Goal: Task Accomplishment & Management: Contribute content

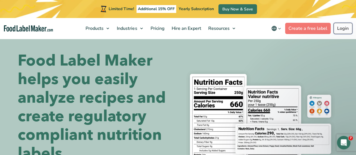
click at [343, 26] on link "Login" at bounding box center [343, 28] width 19 height 11
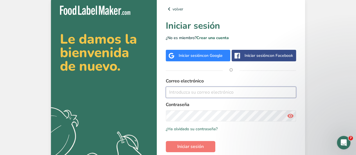
type input "[EMAIL_ADDRESS][DOMAIN_NAME]"
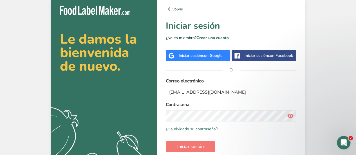
click at [290, 118] on icon at bounding box center [290, 116] width 7 height 10
click at [202, 145] on span "Iniciar sesión" at bounding box center [190, 146] width 26 height 7
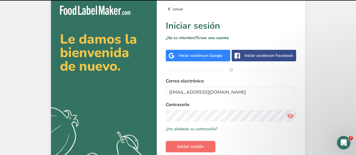
click at [199, 148] on span "Iniciar sesión" at bounding box center [190, 146] width 26 height 7
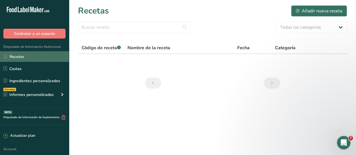
click at [33, 55] on link "Recetas" at bounding box center [34, 56] width 69 height 11
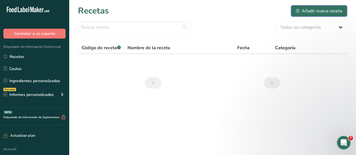
click at [304, 10] on div "Añadir nueva receta" at bounding box center [319, 11] width 46 height 7
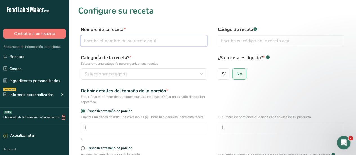
click at [120, 40] on input "text" at bounding box center [144, 40] width 126 height 11
click at [86, 43] on input "chocolate 80% 13 g" at bounding box center [144, 40] width 126 height 11
type input "Dark chocolate 80% 13 g"
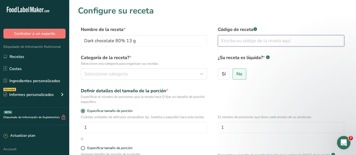
click at [225, 42] on input "text" at bounding box center [281, 40] width 126 height 11
click at [250, 40] on input "DC 80% 13" at bounding box center [281, 40] width 126 height 11
type input "DC 80% 13g"
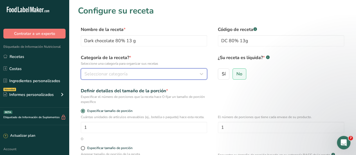
click at [115, 74] on span "Seleccionar categoría" at bounding box center [106, 74] width 43 height 7
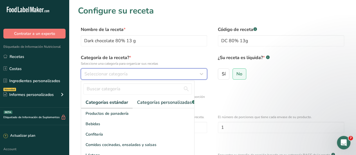
click at [201, 77] on icon "button" at bounding box center [201, 74] width 7 height 10
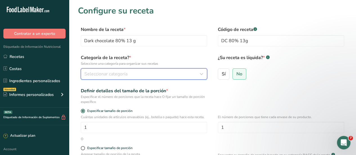
click at [193, 74] on div "Seleccionar categoría" at bounding box center [143, 74] width 116 height 7
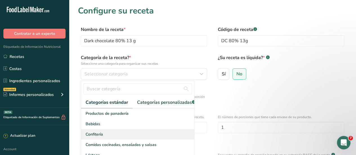
click at [92, 137] on span "Confitería" at bounding box center [94, 135] width 17 height 6
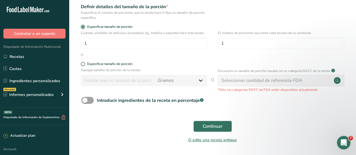
scroll to position [85, 0]
click at [208, 128] on span "Continuar" at bounding box center [213, 126] width 20 height 7
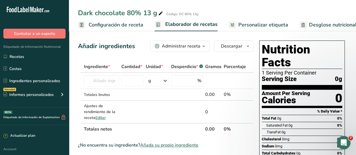
click at [96, 25] on span "Configuración de receta" at bounding box center [116, 25] width 55 height 8
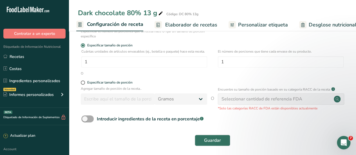
scroll to position [85, 0]
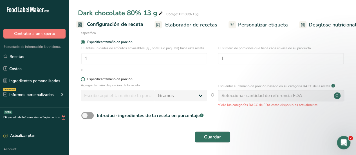
click at [86, 81] on span "Especificar tamaño de porción" at bounding box center [109, 79] width 48 height 4
click at [85, 81] on input "Especificar tamaño de porción" at bounding box center [83, 79] width 4 height 4
radio input "true"
radio input "false"
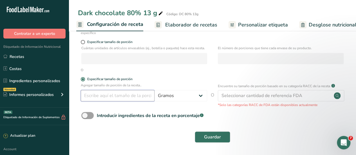
click at [133, 99] on input "number" at bounding box center [118, 95] width 74 height 11
type input "13"
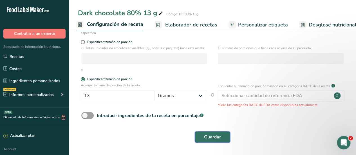
click at [208, 143] on button "Guardar" at bounding box center [212, 137] width 35 height 11
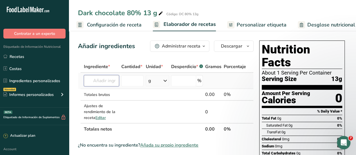
click at [110, 82] on input "text" at bounding box center [101, 80] width 35 height 11
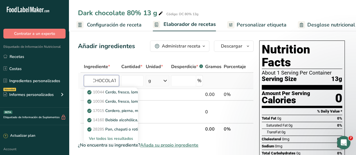
scroll to position [0, 4]
type input "CHOCOLATE"
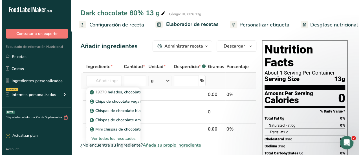
scroll to position [0, 0]
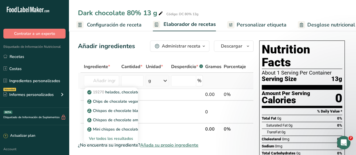
click at [105, 139] on div "Ver todos los resultados" at bounding box center [110, 139] width 45 height 6
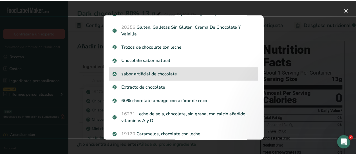
scroll to position [122, 0]
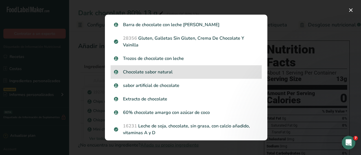
click at [154, 70] on p "Chocolate sabor natural" at bounding box center [186, 72] width 144 height 7
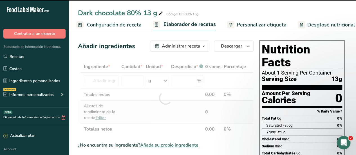
type input "0"
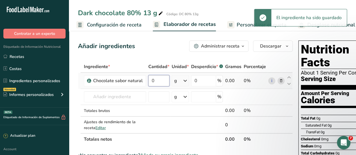
click at [162, 79] on input "0" at bounding box center [158, 80] width 21 height 11
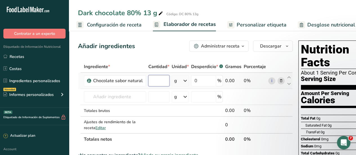
type input "9"
type input "9.88"
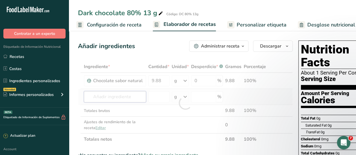
click at [118, 96] on div "Ingrediente * Cantidad * Unidad * Desperdicio * .a-a{fill:#347362;}.b-a{fill:#f…" at bounding box center [185, 103] width 215 height 85
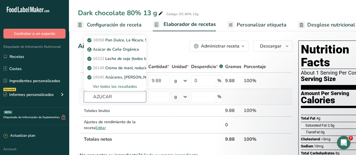
type input "AZUCAR"
drag, startPoint x: 118, startPoint y: 87, endPoint x: 124, endPoint y: 50, distance: 37.3
click at [125, 50] on div "18958 Pan Dulce, La Ricura, Salpora de Arroz con Azucar, tipo galleta, contiene…" at bounding box center [115, 63] width 62 height 56
click at [115, 50] on p "Azúcar de Caña Orgánica" at bounding box center [113, 49] width 51 height 6
type input "Organic Cane Sugar"
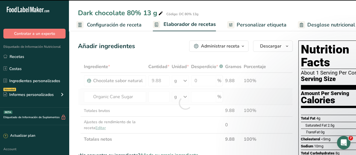
type input "0"
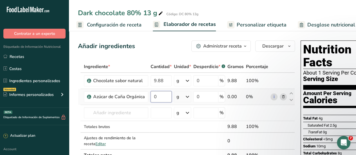
drag, startPoint x: 163, startPoint y: 98, endPoint x: 151, endPoint y: 98, distance: 11.8
click at [156, 98] on input "0" at bounding box center [161, 96] width 21 height 11
type input "2"
type input "2.6"
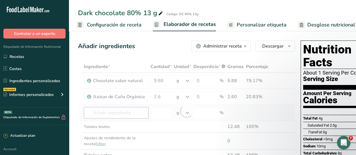
click at [116, 112] on div "Ingrediente * Cantidad * Unidad * Desperdicio * .a-a{fill:#347362;}.b-a{fill:#f…" at bounding box center [186, 111] width 217 height 101
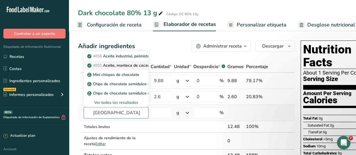
type input "[GEOGRAPHIC_DATA]"
click at [127, 66] on p "4501 Aceite, manteca de cacao" at bounding box center [118, 66] width 61 height 6
type input "Oil, cocoa butter"
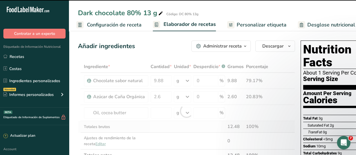
type input "0"
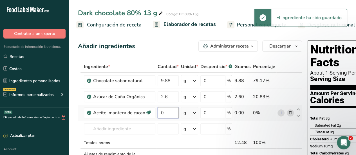
click at [166, 114] on input "0" at bounding box center [168, 112] width 21 height 11
type input "0"
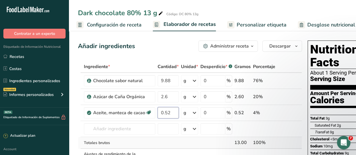
type input "0.52"
click at [159, 144] on div "Ingrediente * Cantidad * Unidad * Desperdicio * .a-a{fill:#347362;}.b-a{fill:#f…" at bounding box center [190, 119] width 224 height 117
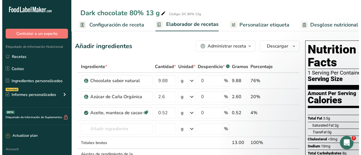
scroll to position [0, 4]
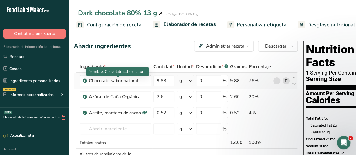
click at [125, 83] on div "Chocolate sabor natural" at bounding box center [118, 80] width 59 height 7
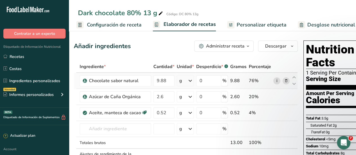
click at [275, 80] on link "i" at bounding box center [277, 80] width 7 height 7
click at [286, 83] on icon at bounding box center [287, 81] width 4 height 6
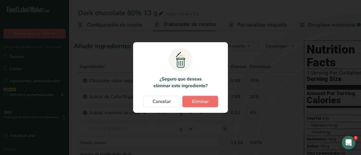
click at [194, 102] on span "Eliminar" at bounding box center [200, 101] width 17 height 7
type input "2.6"
type input "0.52"
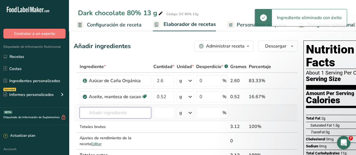
click at [105, 114] on input "text" at bounding box center [116, 112] width 72 height 11
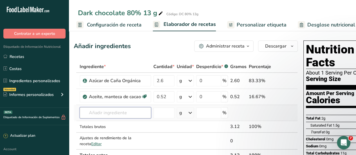
drag, startPoint x: 104, startPoint y: 114, endPoint x: 108, endPoint y: 106, distance: 8.3
click at [104, 113] on input "text" at bounding box center [116, 112] width 72 height 11
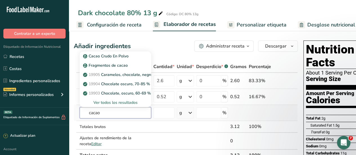
type input "cacao"
click at [110, 101] on div "Ver todos los resultados" at bounding box center [115, 103] width 63 height 6
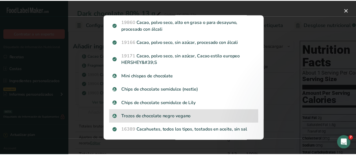
scroll to position [423, 0]
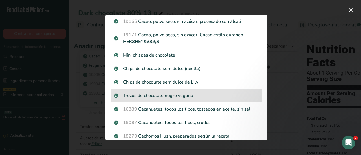
click at [161, 99] on p "Trozos de chocolate negro vegano" at bounding box center [186, 95] width 144 height 7
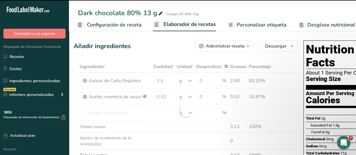
type input "0"
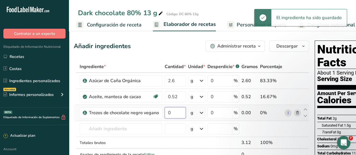
click at [172, 115] on input "0" at bounding box center [175, 112] width 21 height 11
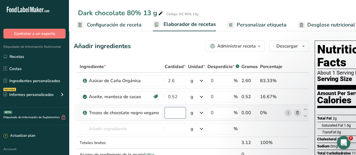
type input "9"
type input "9.88"
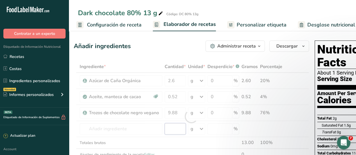
drag, startPoint x: 173, startPoint y: 132, endPoint x: 174, endPoint y: 140, distance: 8.8
click at [171, 132] on div "Ingrediente * Cantidad * Unidad * Desperdicio * .a-a{fill:#347362;}.b-a{fill:#f…" at bounding box center [192, 117] width 236 height 112
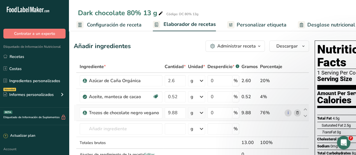
drag, startPoint x: 293, startPoint y: 107, endPoint x: 297, endPoint y: 111, distance: 5.2
click at [294, 108] on td "i" at bounding box center [293, 113] width 19 height 16
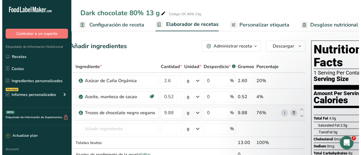
scroll to position [0, 0]
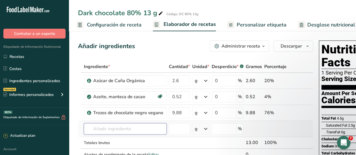
click at [133, 128] on input "text" at bounding box center [125, 128] width 83 height 11
drag, startPoint x: 122, startPoint y: 126, endPoint x: 120, endPoint y: 125, distance: 3.0
click at [122, 126] on input "text" at bounding box center [125, 128] width 83 height 11
click at [120, 125] on input "text" at bounding box center [125, 128] width 83 height 11
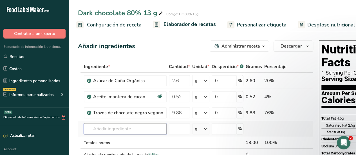
click at [116, 129] on input "text" at bounding box center [125, 128] width 83 height 11
click at [127, 130] on input "text" at bounding box center [125, 128] width 83 height 11
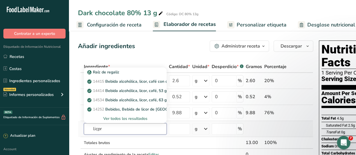
type input "licpr"
click at [127, 117] on div "Ver todos los resultados" at bounding box center [125, 119] width 74 height 6
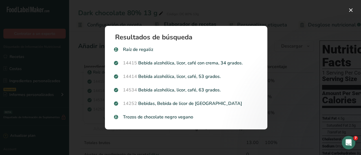
drag, startPoint x: 77, startPoint y: 116, endPoint x: 79, endPoint y: 118, distance: 3.8
click at [77, 116] on div "Search results modal" at bounding box center [180, 77] width 361 height 155
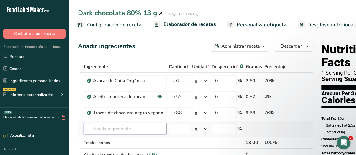
click at [97, 128] on input "text" at bounding box center [125, 128] width 83 height 11
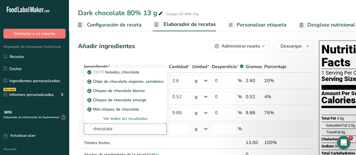
type input "chocolate"
click at [111, 118] on div "Ver todos los resultados" at bounding box center [125, 119] width 74 height 6
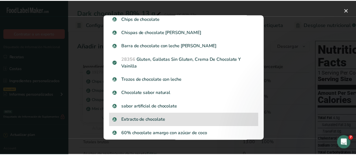
scroll to position [113, 0]
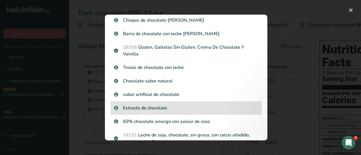
click at [153, 110] on p "Extracto de chocolate" at bounding box center [186, 108] width 144 height 7
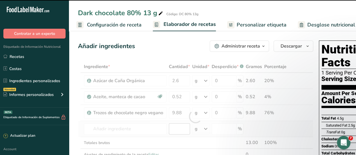
type input "0"
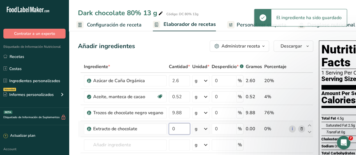
click at [179, 129] on input "0" at bounding box center [179, 128] width 21 height 11
type input "9"
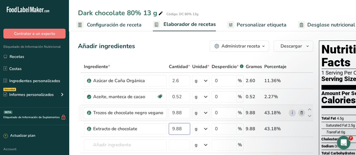
type input "9.88"
click at [301, 114] on div "Ingrediente * Cantidad * Unidad * Desperdicio * .a-a{fill:#347362;}.b-a{fill:#f…" at bounding box center [196, 125] width 236 height 128
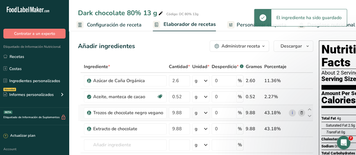
click at [301, 113] on icon at bounding box center [302, 113] width 4 height 6
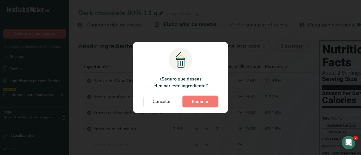
click at [196, 104] on span "Eliminar" at bounding box center [200, 101] width 17 height 7
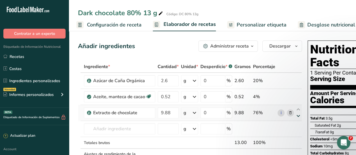
click at [300, 114] on icon at bounding box center [298, 116] width 7 height 4
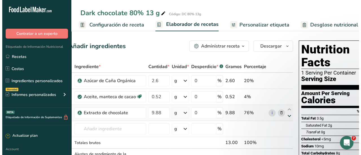
scroll to position [0, 0]
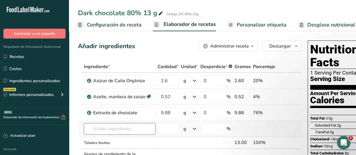
click at [121, 131] on input "text" at bounding box center [120, 128] width 72 height 11
click at [122, 129] on input "text" at bounding box center [120, 128] width 72 height 11
click at [119, 127] on input "text" at bounding box center [120, 128] width 72 height 11
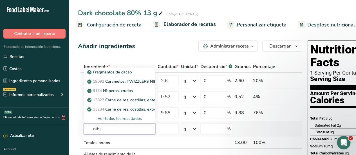
type input "nibs"
click at [117, 117] on div "Ver todos los resultados" at bounding box center [119, 119] width 63 height 6
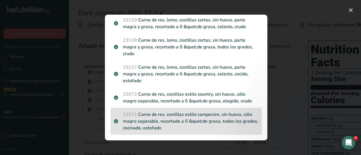
scroll to position [1059, 0]
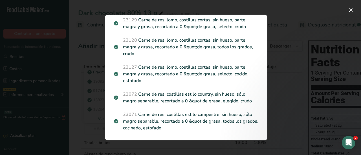
drag, startPoint x: 85, startPoint y: 121, endPoint x: 89, endPoint y: 121, distance: 3.8
click at [86, 121] on div "Search results modal" at bounding box center [180, 77] width 361 height 155
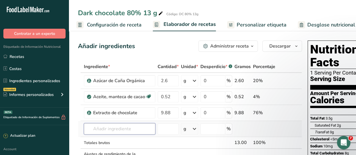
click at [107, 126] on input "text" at bounding box center [120, 128] width 72 height 11
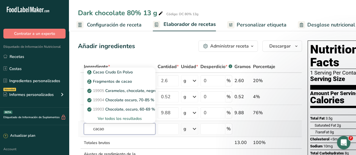
type input "cacao"
click at [116, 120] on div "Ver todos los resultados" at bounding box center [119, 119] width 63 height 6
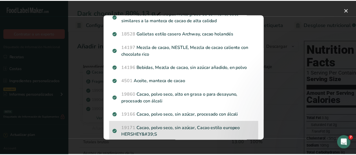
scroll to position [338, 0]
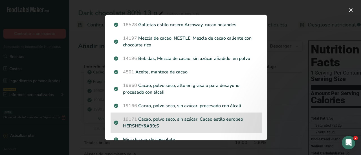
click at [156, 130] on p "19171 Cacao, polvo seco, sin azúcar, Cacao estilo europeo HERSHEY&#39;S" at bounding box center [186, 123] width 144 height 14
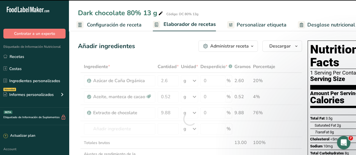
type input "0"
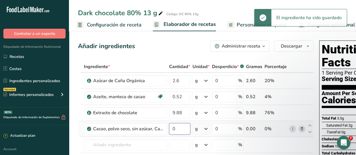
click at [178, 128] on input "0" at bounding box center [179, 128] width 21 height 11
type input "9"
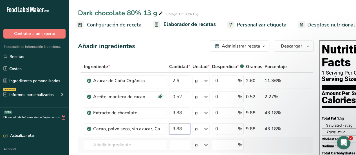
type input "9.88"
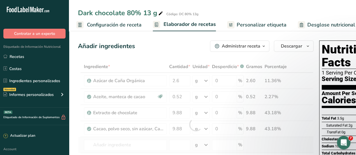
click at [272, 141] on div "Ingrediente * Cantidad * Unidad * Desperdicio * .a-a{fill:#347362;}.b-a{fill:#f…" at bounding box center [196, 125] width 236 height 128
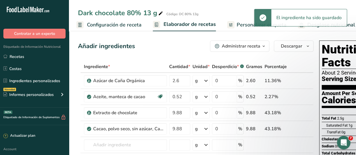
click at [303, 112] on icon at bounding box center [302, 113] width 4 height 6
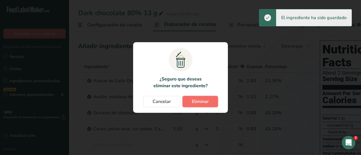
click at [206, 102] on span "Eliminar" at bounding box center [200, 101] width 17 height 7
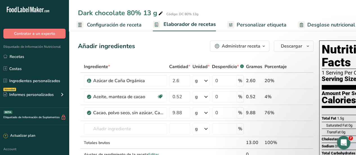
click at [301, 118] on td "i" at bounding box center [297, 113] width 19 height 16
click at [138, 128] on input "text" at bounding box center [125, 128] width 83 height 11
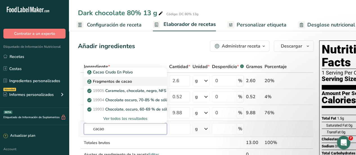
type input "cacao"
click at [125, 83] on p "Fragmentos de cacao" at bounding box center [110, 82] width 44 height 6
type input "Cacao Nibs"
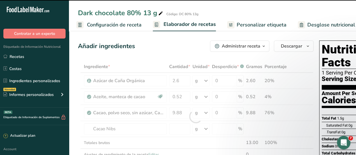
type input "0"
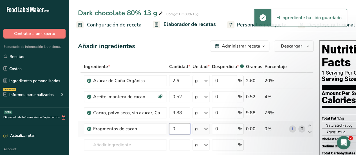
drag, startPoint x: 181, startPoint y: 129, endPoint x: 178, endPoint y: 128, distance: 3.8
click at [181, 130] on input "0" at bounding box center [179, 128] width 21 height 11
type input "9"
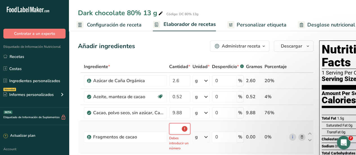
type input "9.9"
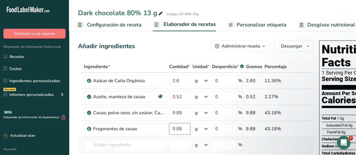
type input "9.88"
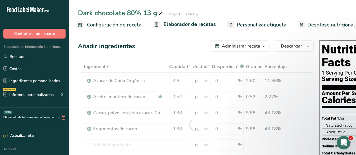
drag, startPoint x: 286, startPoint y: 147, endPoint x: 292, endPoint y: 136, distance: 13.0
click at [287, 147] on div "Ingrediente * Cantidad * Unidad * Desperdicio * .a-a{fill:#347362;}.b-a{fill:#f…" at bounding box center [196, 125] width 236 height 128
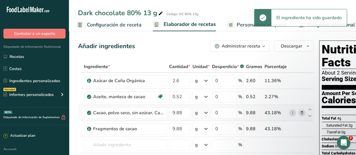
click at [301, 114] on icon at bounding box center [302, 113] width 4 height 6
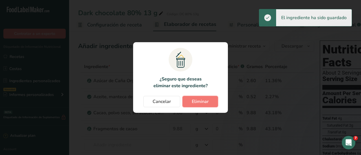
click at [212, 103] on button "Eliminar" at bounding box center [199, 101] width 35 height 11
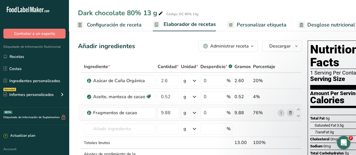
click at [294, 117] on td "i" at bounding box center [286, 113] width 19 height 16
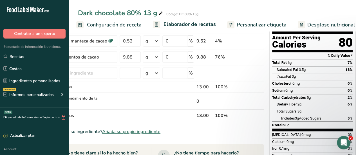
scroll to position [28, 0]
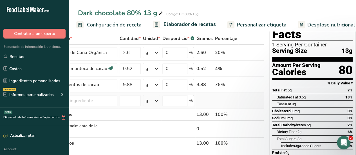
click at [257, 105] on td at bounding box center [260, 101] width 7 height 16
click at [261, 105] on td at bounding box center [260, 101] width 7 height 16
click at [259, 115] on td at bounding box center [260, 115] width 7 height 12
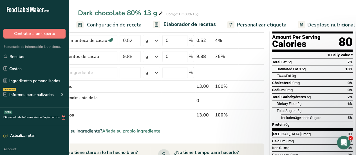
scroll to position [0, 0]
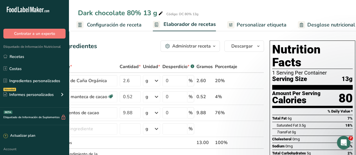
drag, startPoint x: 131, startPoint y: 22, endPoint x: 133, endPoint y: 24, distance: 3.0
click at [131, 22] on span "Configuración de receta" at bounding box center [114, 25] width 55 height 8
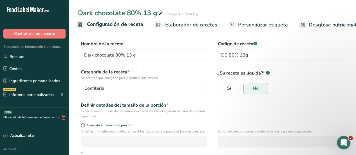
drag, startPoint x: 190, startPoint y: 25, endPoint x: 207, endPoint y: 38, distance: 21.6
click at [190, 25] on span "Elaborador de recetas" at bounding box center [191, 25] width 52 height 8
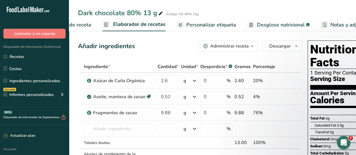
scroll to position [0, 78]
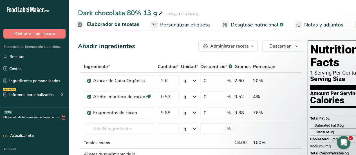
click at [237, 26] on span "Desglose nutricional" at bounding box center [255, 25] width 48 height 8
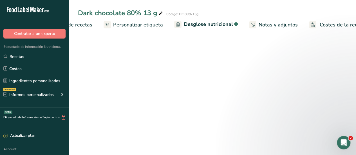
select select "Calories"
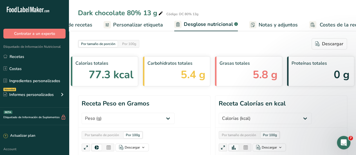
scroll to position [0, 140]
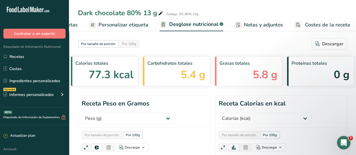
click at [341, 72] on span "0 g" at bounding box center [342, 75] width 16 height 16
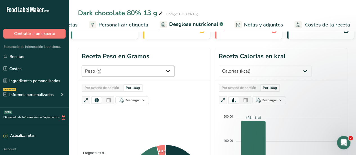
scroll to position [56, 0]
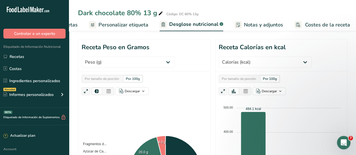
click at [115, 80] on div "Por tamaño de porción" at bounding box center [102, 79] width 39 height 6
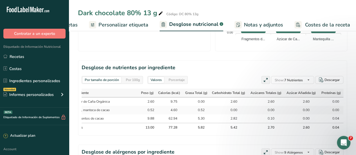
scroll to position [0, 18]
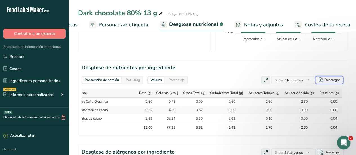
click at [328, 80] on div "Descargar" at bounding box center [332, 79] width 15 height 5
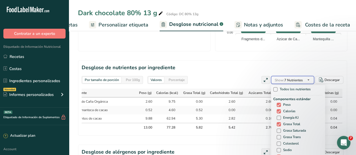
click at [309, 80] on icon "button" at bounding box center [309, 80] width 5 height 7
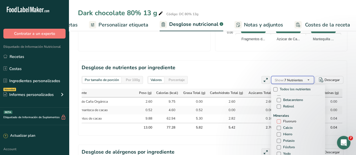
scroll to position [197, 0]
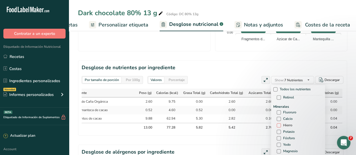
click at [277, 125] on span at bounding box center [279, 125] width 4 height 4
click at [277, 125] on input "Hierro" at bounding box center [279, 126] width 4 height 4
checkbox input "true"
drag, startPoint x: 278, startPoint y: 119, endPoint x: 281, endPoint y: 122, distance: 4.6
click at [278, 119] on span at bounding box center [279, 119] width 4 height 4
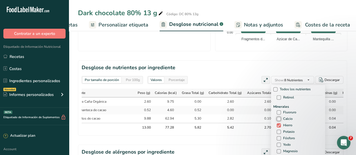
click at [278, 119] on input "Calcio" at bounding box center [279, 119] width 4 height 4
checkbox input "true"
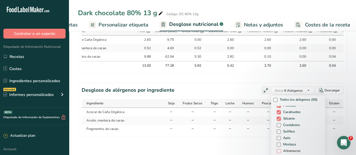
scroll to position [28, 0]
click at [277, 138] on span at bounding box center [279, 140] width 4 height 4
click at [277, 139] on input "Sulfitos" at bounding box center [279, 141] width 4 height 4
checkbox input "true"
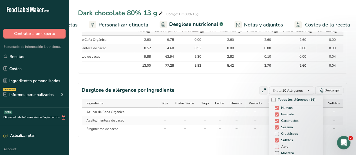
click at [275, 145] on span at bounding box center [277, 147] width 4 height 4
click at [275, 145] on input "Apio" at bounding box center [277, 147] width 4 height 4
checkbox input "true"
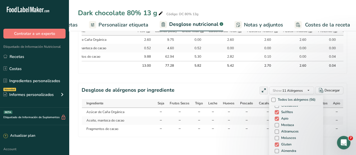
click at [279, 123] on span "Mostaza" at bounding box center [286, 125] width 15 height 4
click at [275, 123] on input "Mostaza" at bounding box center [277, 125] width 4 height 4
checkbox input "true"
click at [275, 130] on span at bounding box center [277, 132] width 4 height 4
click at [275, 130] on input "Altramuces" at bounding box center [277, 132] width 4 height 4
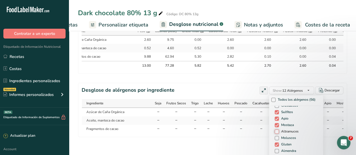
checkbox input "true"
click at [275, 136] on span at bounding box center [277, 138] width 4 height 4
click at [275, 136] on input "Moluscos" at bounding box center [277, 138] width 4 height 4
checkbox input "true"
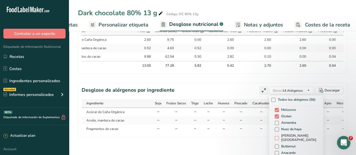
click at [275, 136] on span at bounding box center [277, 138] width 4 height 4
click at [275, 136] on input "[PERSON_NAME][GEOGRAPHIC_DATA]" at bounding box center [277, 138] width 4 height 4
checkbox input "true"
click at [275, 121] on span at bounding box center [277, 123] width 4 height 4
click at [275, 121] on input "Almendra" at bounding box center [277, 123] width 4 height 4
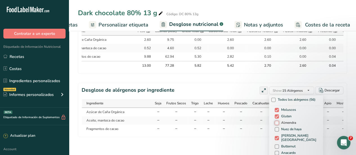
checkbox input "true"
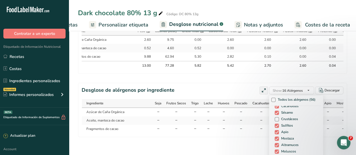
scroll to position [30, 0]
drag, startPoint x: 268, startPoint y: 96, endPoint x: 279, endPoint y: 108, distance: 16.4
click at [272, 98] on span at bounding box center [274, 100] width 4 height 4
click at [272, 98] on input "Todos los alérgenos (56)" at bounding box center [274, 100] width 4 height 4
checkbox input "true"
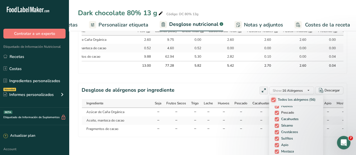
checkbox input "true"
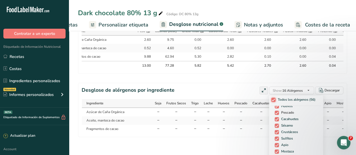
checkbox input "true"
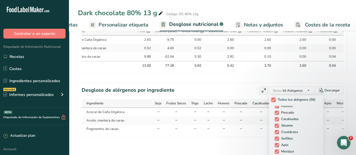
checkbox input "true"
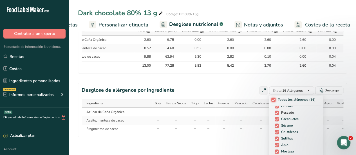
checkbox input "true"
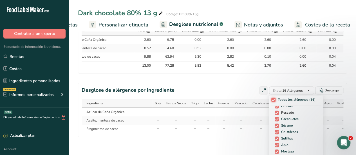
checkbox input "true"
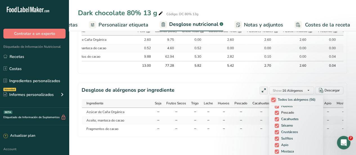
checkbox input "true"
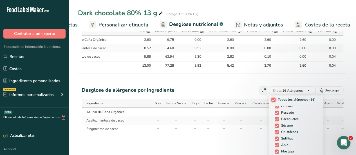
checkbox input "true"
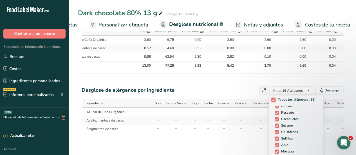
checkbox input "true"
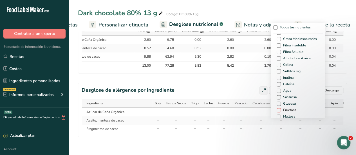
scroll to position [323, 0]
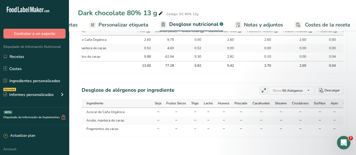
click at [207, 86] on div "Desglose de alérgenos por ingrediente Show: 56 Alérgenos Todos los alérgenos (5…" at bounding box center [213, 90] width 262 height 8
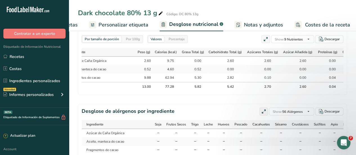
scroll to position [266, 0]
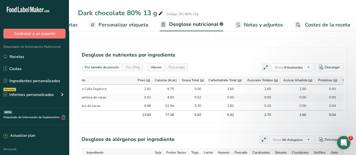
click at [257, 23] on span "Notas y adjuntos" at bounding box center [263, 25] width 39 height 8
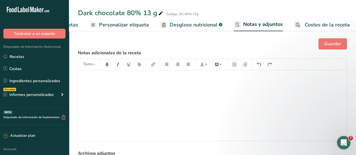
click at [308, 24] on span "Costes de la receta" at bounding box center [327, 25] width 45 height 8
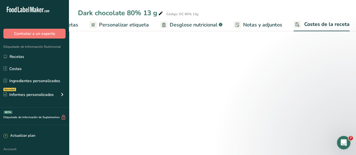
scroll to position [0, 139]
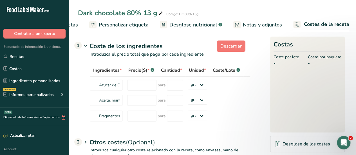
click at [125, 26] on span "Personalizar etiqueta" at bounding box center [124, 25] width 50 height 8
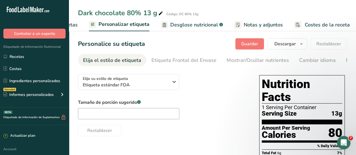
click at [113, 25] on span "Personalizar etiqueta" at bounding box center [124, 25] width 51 height 8
click at [178, 24] on span "Desglose nutricional" at bounding box center [194, 25] width 48 height 8
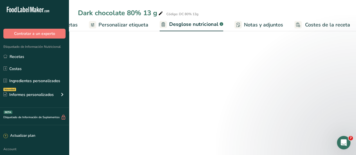
select select "Calories"
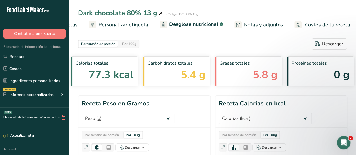
click at [122, 23] on span "Personalizar etiqueta" at bounding box center [124, 25] width 50 height 8
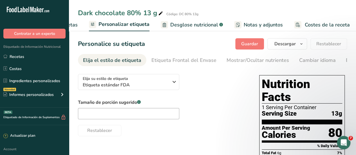
click at [122, 25] on span "Personalizar etiqueta" at bounding box center [124, 25] width 51 height 8
drag, startPoint x: 74, startPoint y: 23, endPoint x: 85, endPoint y: 30, distance: 13.3
click at [74, 24] on span "Elaborador de recetas" at bounding box center [52, 25] width 52 height 8
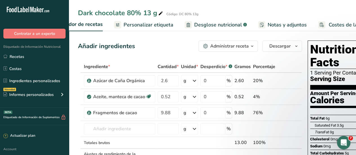
scroll to position [0, 78]
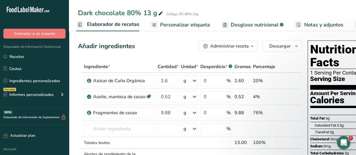
click at [106, 24] on span "Elaborador de recetas" at bounding box center [113, 25] width 52 height 8
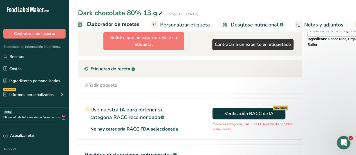
scroll to position [253, 0]
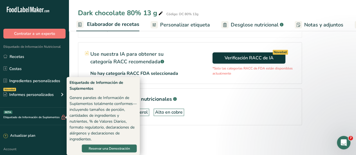
click at [42, 119] on div "Etiquetado de Información de Suplementos BETA" at bounding box center [33, 118] width 66 height 6
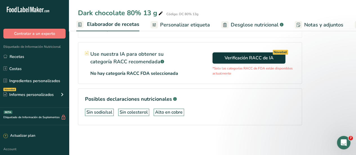
click at [63, 118] on icon at bounding box center [63, 118] width 5 height 6
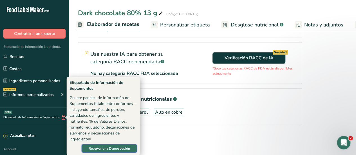
click at [99, 150] on span "Reservar una Demostración" at bounding box center [109, 148] width 41 height 5
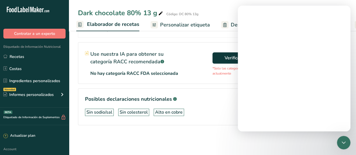
scroll to position [0, 0]
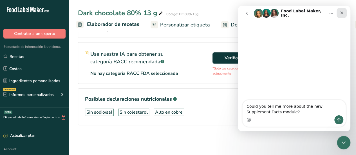
click at [344, 12] on icon "Cerrar" at bounding box center [342, 13] width 5 height 5
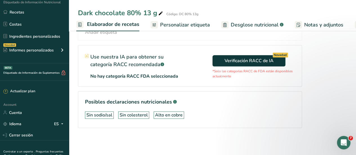
scroll to position [56, 0]
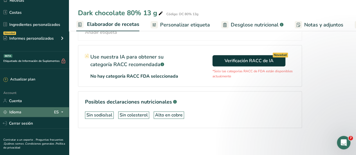
click at [62, 114] on icon at bounding box center [62, 112] width 5 height 7
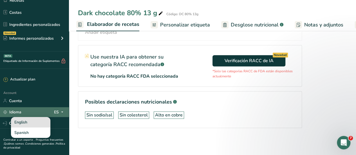
click at [32, 120] on div "English" at bounding box center [30, 122] width 39 height 10
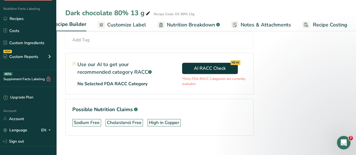
scroll to position [220, 0]
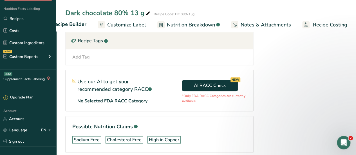
drag, startPoint x: 121, startPoint y: 25, endPoint x: 61, endPoint y: 48, distance: 64.9
click at [121, 25] on span "Customize Label" at bounding box center [126, 25] width 39 height 8
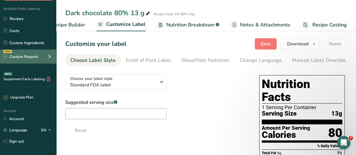
click at [40, 57] on div "NEW Custom Reports" at bounding box center [28, 57] width 56 height 14
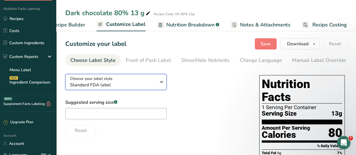
click at [137, 85] on span "Standard FDA label" at bounding box center [113, 85] width 86 height 7
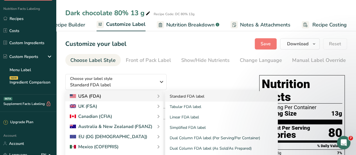
click at [193, 101] on link "Standard FDA label" at bounding box center [221, 96] width 113 height 10
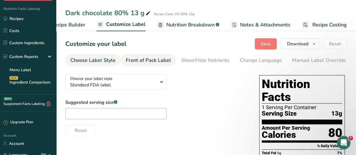
click at [144, 64] on div "Front of Pack Label" at bounding box center [148, 61] width 45 height 8
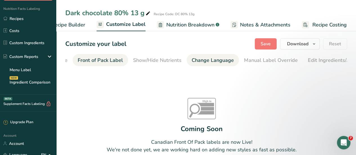
scroll to position [0, 55]
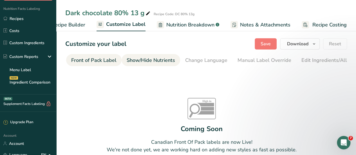
click at [157, 62] on div "Show/Hide Nutrients" at bounding box center [151, 61] width 48 height 8
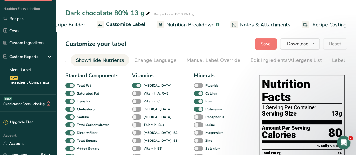
scroll to position [0, 109]
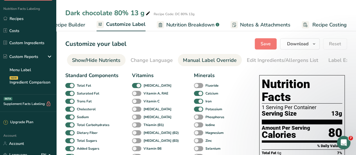
click at [193, 62] on div "Manual Label Override" at bounding box center [210, 61] width 54 height 8
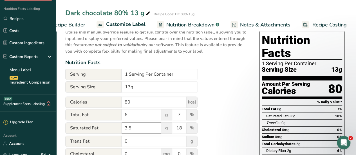
scroll to position [56, 0]
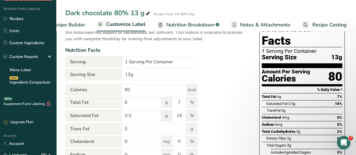
drag, startPoint x: 132, startPoint y: 116, endPoint x: 117, endPoint y: 101, distance: 21.3
click at [117, 101] on span "Total Fat" at bounding box center [93, 102] width 56 height 11
click at [130, 104] on input "6" at bounding box center [142, 102] width 40 height 11
type input "5"
click at [182, 105] on input "7" at bounding box center [179, 102] width 14 height 11
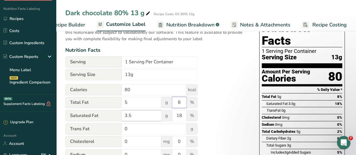
type input "8"
click at [137, 117] on input "3.5" at bounding box center [142, 115] width 40 height 11
type input "3"
type input "4"
click at [140, 145] on input "0" at bounding box center [142, 141] width 40 height 11
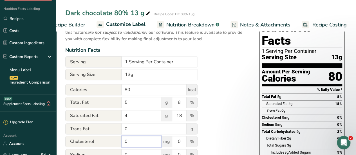
scroll to position [85, 0]
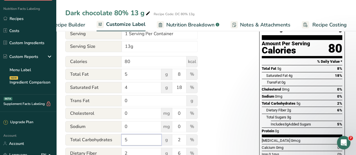
click at [132, 143] on input "5" at bounding box center [142, 139] width 40 height 11
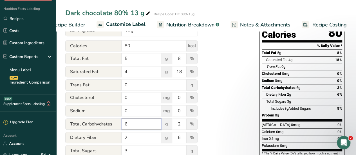
scroll to position [113, 0]
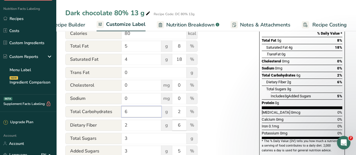
type input "6"
click at [182, 128] on input "6" at bounding box center [179, 125] width 14 height 11
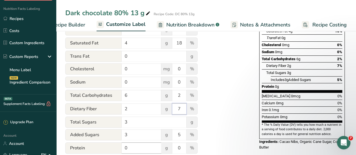
scroll to position [141, 0]
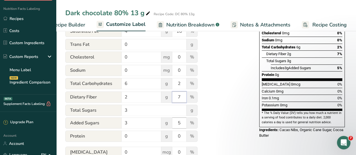
type input "7"
click at [181, 125] on input "5" at bounding box center [179, 122] width 14 height 11
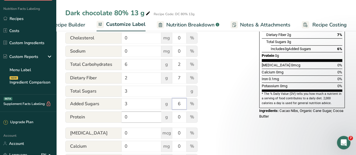
scroll to position [169, 0]
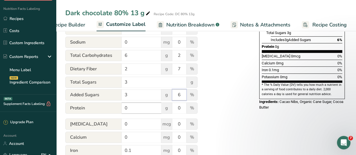
type input "6"
click at [136, 112] on input "0" at bounding box center [142, 108] width 40 height 11
type input "1"
click at [182, 109] on input "0" at bounding box center [179, 108] width 14 height 11
type input "2"
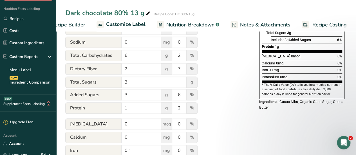
click at [231, 122] on div "Utilize this manual override feature to get full control over the nutrition lab…" at bounding box center [156, 42] width 183 height 282
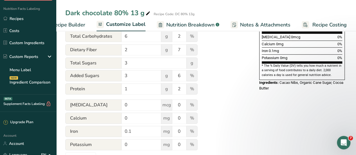
scroll to position [197, 0]
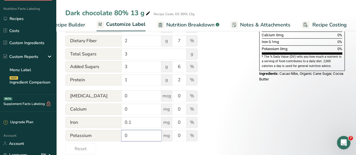
click at [139, 136] on input "0" at bounding box center [142, 135] width 40 height 11
type input "85"
drag, startPoint x: 182, startPoint y: 137, endPoint x: 179, endPoint y: 138, distance: 3.0
click at [181, 137] on input "0" at bounding box center [179, 135] width 14 height 11
type input "2"
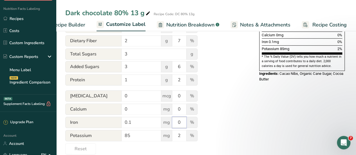
click at [182, 123] on input "0" at bounding box center [179, 122] width 14 height 11
type input "2"
click at [139, 124] on input "0.1" at bounding box center [142, 122] width 40 height 11
type input "0"
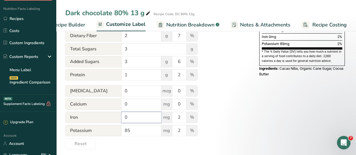
scroll to position [207, 0]
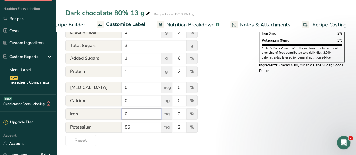
type input "0"
click at [274, 119] on div "Choose your label style Standard FDA label USA (FDA) Standard FDA label Tabular…" at bounding box center [206, 5] width 282 height 282
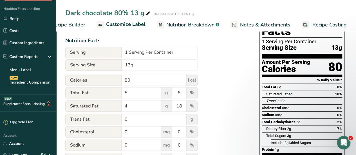
scroll to position [38, 0]
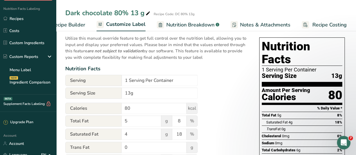
drag, startPoint x: 66, startPoint y: 39, endPoint x: 205, endPoint y: 58, distance: 140.1
click at [206, 58] on p "Utilize this manual override feature to get full control over the nutrition lab…" at bounding box center [156, 46] width 183 height 29
copy p "Utilize this manual override feature to get full control over the nutrition lab…"
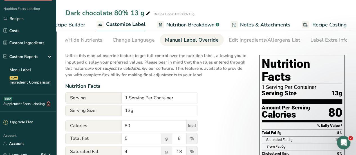
scroll to position [0, 0]
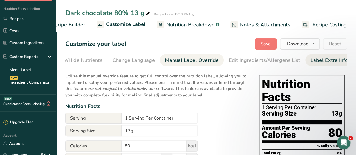
click at [330, 61] on div "Label Extra Info" at bounding box center [329, 61] width 37 height 8
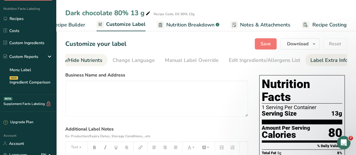
click at [87, 60] on div "Show/Hide Nutrients" at bounding box center [78, 61] width 48 height 8
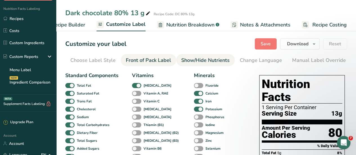
click at [130, 61] on div "Front of Pack Label" at bounding box center [148, 61] width 45 height 8
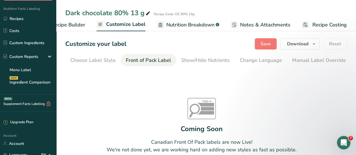
drag, startPoint x: 86, startPoint y: 62, endPoint x: 115, endPoint y: 66, distance: 28.5
click at [87, 62] on div "Choose Label Style" at bounding box center [92, 61] width 45 height 8
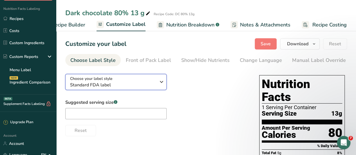
click at [161, 84] on icon "button" at bounding box center [161, 82] width 7 height 10
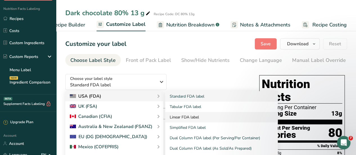
click at [180, 117] on link "Linear FDA label" at bounding box center [221, 117] width 113 height 10
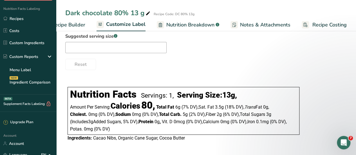
scroll to position [68, 0]
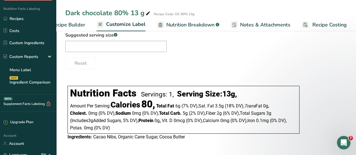
drag, startPoint x: 139, startPoint y: 93, endPoint x: 196, endPoint y: 86, distance: 56.8
click at [142, 94] on div "Nutrition Facts Servings: 1, Serving Size: 13g ," at bounding box center [183, 93] width 227 height 15
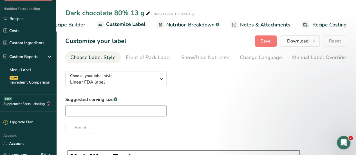
scroll to position [0, 0]
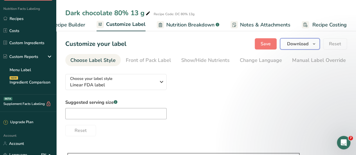
click at [303, 43] on span "Download" at bounding box center [297, 44] width 21 height 7
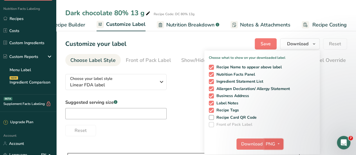
click at [280, 143] on icon "button" at bounding box center [279, 144] width 5 height 7
click at [277, 145] on icon "button" at bounding box center [279, 144] width 5 height 7
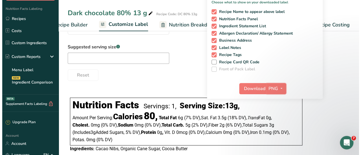
scroll to position [56, 0]
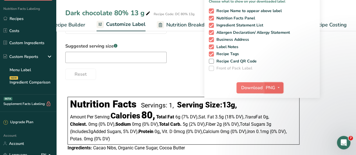
click at [278, 88] on icon "button" at bounding box center [279, 87] width 5 height 7
click at [276, 127] on link "PDF" at bounding box center [275, 127] width 18 height 9
drag, startPoint x: 277, startPoint y: 90, endPoint x: 278, endPoint y: 96, distance: 5.7
click at [277, 90] on icon "button" at bounding box center [278, 87] width 5 height 7
drag, startPoint x: 272, startPoint y: 129, endPoint x: 266, endPoint y: 134, distance: 7.8
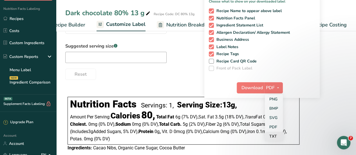
click at [272, 129] on link "PDF" at bounding box center [274, 127] width 18 height 9
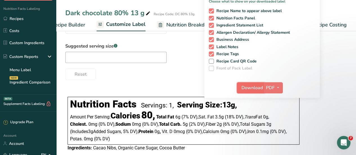
click at [263, 87] on span "Download" at bounding box center [252, 88] width 21 height 7
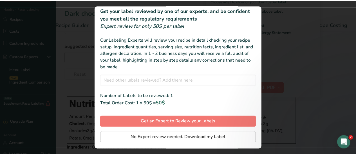
scroll to position [29, 0]
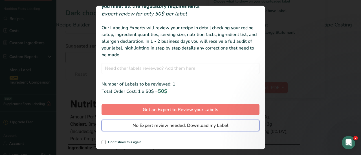
click at [158, 127] on span "No Expert review needed. Download my Label" at bounding box center [180, 125] width 96 height 7
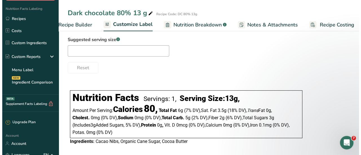
scroll to position [68, 0]
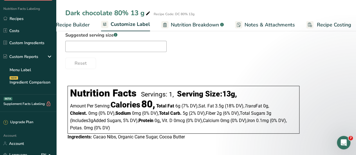
click at [207, 27] on span "Nutrition Breakdown" at bounding box center [195, 25] width 48 height 8
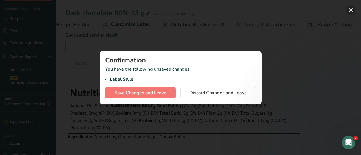
drag, startPoint x: 351, startPoint y: 11, endPoint x: 331, endPoint y: 19, distance: 22.1
click at [350, 11] on button "button" at bounding box center [350, 10] width 9 height 9
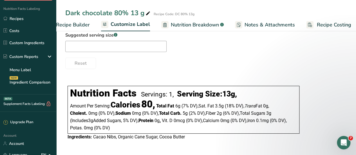
click at [318, 26] on span "Recipe Costing" at bounding box center [334, 25] width 34 height 8
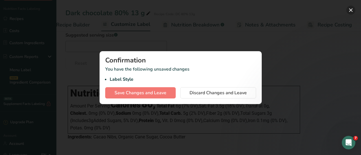
drag, startPoint x: 349, startPoint y: 12, endPoint x: 341, endPoint y: 15, distance: 9.1
click at [349, 12] on button "button" at bounding box center [350, 10] width 9 height 9
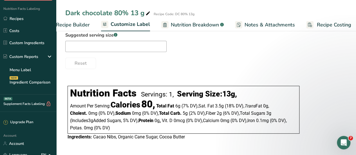
click at [83, 25] on span "Recipe Builder" at bounding box center [73, 25] width 34 height 8
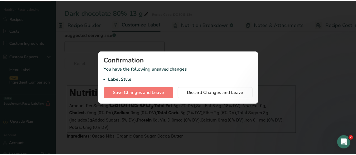
scroll to position [0, 54]
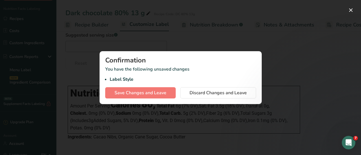
click at [95, 51] on div at bounding box center [180, 77] width 361 height 155
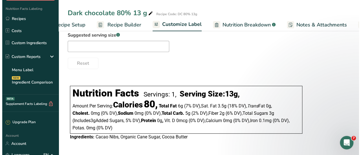
scroll to position [0, 0]
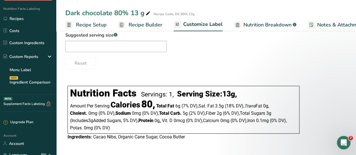
click at [100, 27] on span "Recipe Setup" at bounding box center [91, 25] width 31 height 8
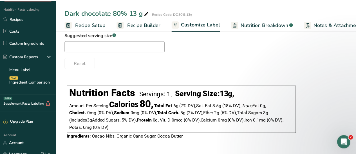
scroll to position [0, 2]
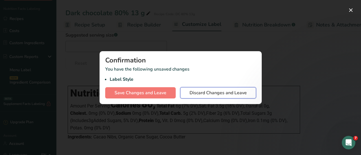
drag, startPoint x: 203, startPoint y: 95, endPoint x: 200, endPoint y: 95, distance: 2.8
click at [203, 95] on span "Discard Changes and Leave" at bounding box center [217, 93] width 57 height 7
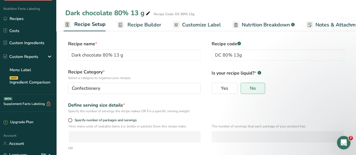
click at [146, 26] on span "Recipe Builder" at bounding box center [145, 25] width 34 height 8
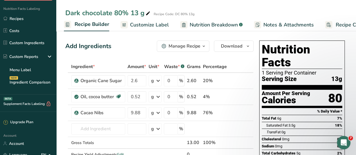
drag, startPoint x: 210, startPoint y: 23, endPoint x: 212, endPoint y: 26, distance: 4.0
click at [210, 23] on span "Nutrition Breakdown" at bounding box center [214, 25] width 48 height 8
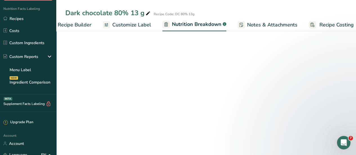
select select "Calories"
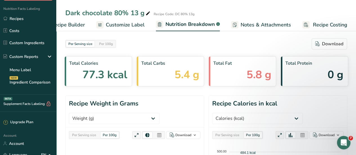
click at [260, 25] on span "Notes & Attachments" at bounding box center [266, 25] width 50 height 8
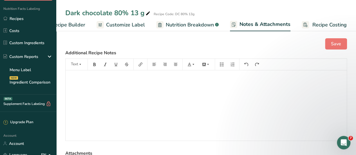
click at [322, 24] on span "Recipe Costing" at bounding box center [330, 25] width 34 height 8
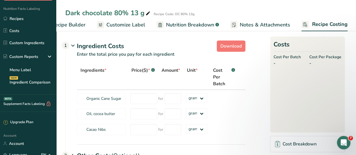
click at [136, 26] on span "Customize Label" at bounding box center [125, 25] width 39 height 8
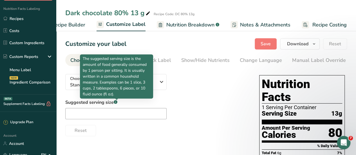
click at [116, 104] on rect at bounding box center [116, 102] width 4 height 4
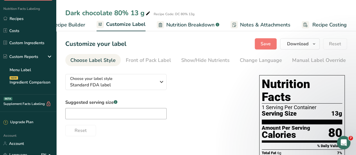
click at [117, 102] on rect at bounding box center [116, 102] width 4 height 4
click at [122, 114] on input "text" at bounding box center [115, 113] width 101 height 11
click at [299, 62] on div "Manual Label Override" at bounding box center [319, 61] width 54 height 8
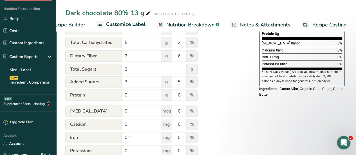
scroll to position [207, 0]
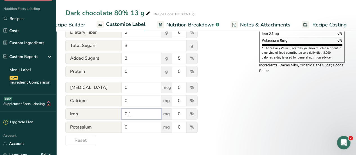
click at [136, 118] on input "0.1" at bounding box center [142, 113] width 40 height 11
type input "0"
click at [260, 116] on div "Choose your label style Standard FDA label USA (FDA) Standard FDA label Tabular…" at bounding box center [206, 5] width 282 height 282
click at [169, 25] on span "Nutrition Breakdown" at bounding box center [190, 25] width 48 height 8
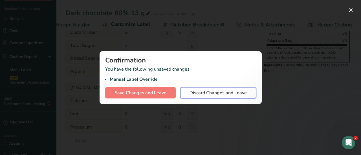
click at [202, 95] on span "Discard Changes and Leave" at bounding box center [217, 93] width 57 height 7
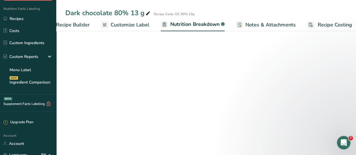
select select "Calories"
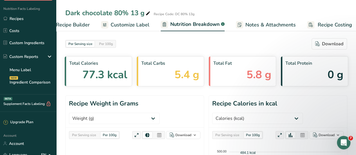
click at [72, 23] on span "Recipe Builder" at bounding box center [73, 25] width 34 height 8
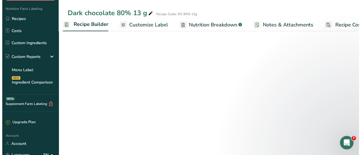
scroll to position [0, 54]
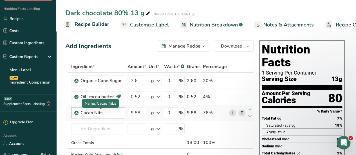
click at [108, 114] on div "Cacao Nibs" at bounding box center [101, 113] width 41 height 7
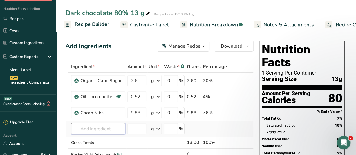
click at [100, 130] on input "text" at bounding box center [98, 128] width 54 height 11
click at [101, 130] on input "text" at bounding box center [98, 128] width 54 height 11
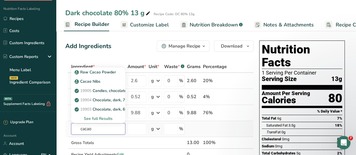
type input "cacao"
click at [109, 117] on div "See full Results" at bounding box center [98, 119] width 45 height 6
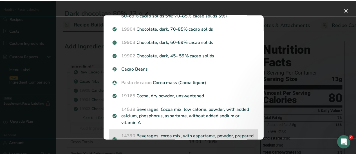
scroll to position [0, 0]
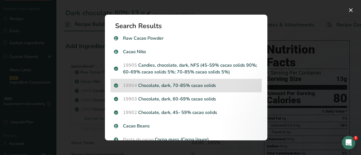
click at [180, 89] on div "19904 Chocolate, dark, 70-85% cacao solids" at bounding box center [185, 86] width 151 height 14
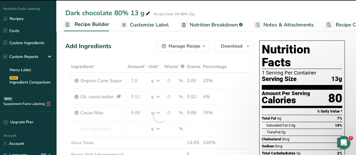
type input "0"
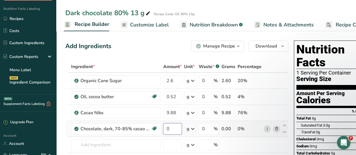
click at [173, 129] on input "0" at bounding box center [172, 128] width 19 height 11
type input "12"
type input "12.48"
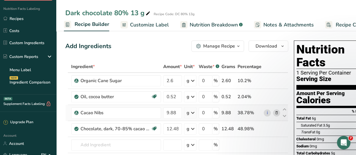
click at [276, 112] on div "Ingredient * Amount * Unit * Waste * .a-a{fill:#347362;}.b-a{fill:#fff;} Grams …" at bounding box center [176, 125] width 223 height 128
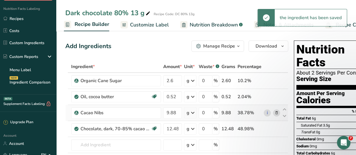
click at [276, 113] on icon at bounding box center [277, 113] width 4 height 6
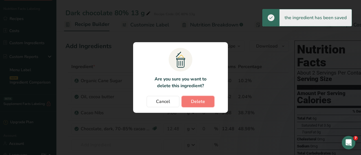
click at [188, 104] on button "Delete" at bounding box center [197, 101] width 33 height 11
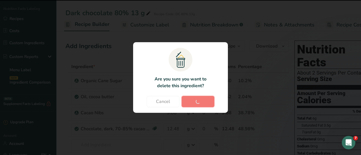
type input "12.48"
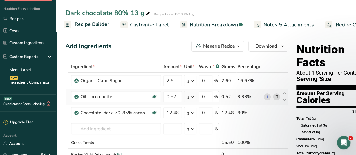
click at [275, 97] on icon at bounding box center [277, 97] width 4 height 6
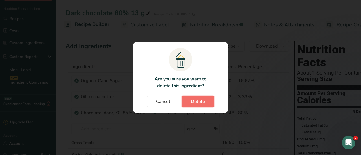
click at [197, 102] on span "Delete" at bounding box center [198, 101] width 14 height 7
type input "12.48"
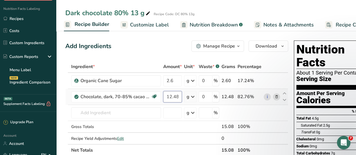
drag, startPoint x: 179, startPoint y: 97, endPoint x: 174, endPoint y: 94, distance: 6.0
click at [177, 97] on input "12.48" at bounding box center [172, 96] width 19 height 11
type input "10"
type input "10.4"
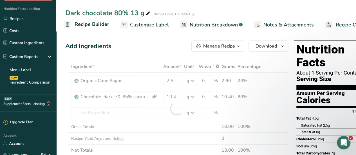
click at [272, 133] on div "Ingredient * Amount * Unit * Waste * .a-a{fill:#347362;}.b-a{fill:#fff;} Grams …" at bounding box center [176, 109] width 223 height 96
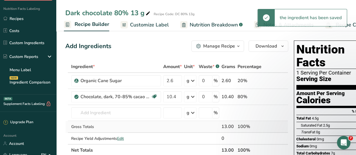
click at [284, 125] on td at bounding box center [284, 127] width 7 height 12
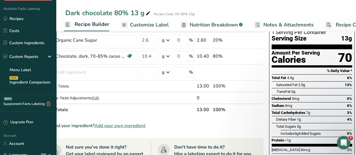
scroll to position [28, 0]
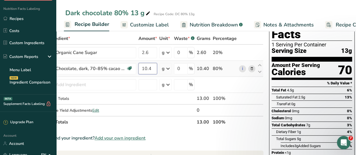
click at [152, 70] on input "10.4" at bounding box center [148, 68] width 19 height 11
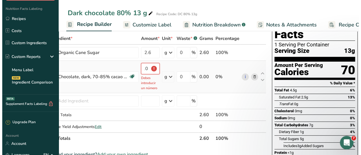
scroll to position [0, 0]
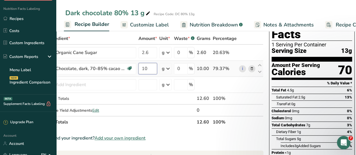
type input "1"
type input "9"
type input "9.88"
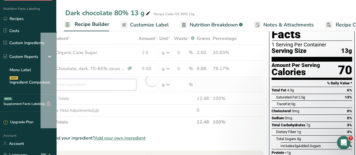
click at [73, 86] on div "Ingredient * Amount * Unit * Waste * .a-a{fill:#347362;}.b-a{fill:#fff;} Grams …" at bounding box center [152, 81] width 223 height 96
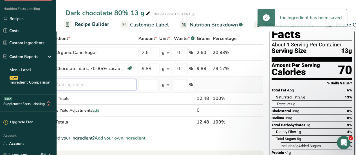
click at [98, 86] on input "text" at bounding box center [91, 84] width 90 height 11
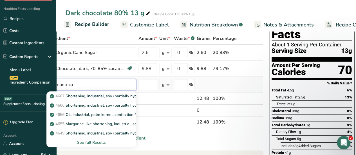
type input "manteca"
click at [86, 143] on div "See full Results" at bounding box center [91, 143] width 81 height 6
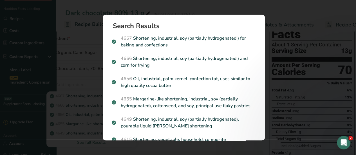
scroll to position [0, 20]
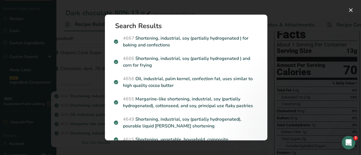
click at [81, 77] on div "Search results modal" at bounding box center [180, 77] width 361 height 155
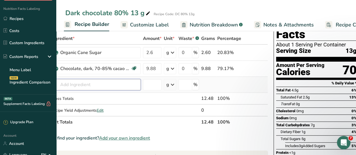
click at [75, 84] on input "text" at bounding box center [96, 84] width 90 height 11
click at [96, 86] on input "text" at bounding box center [96, 84] width 90 height 11
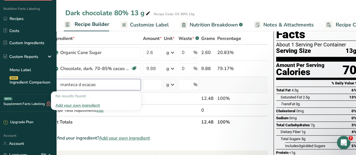
click at [108, 84] on input "manteca d ecacao" at bounding box center [96, 84] width 90 height 11
click at [78, 83] on input "manteca d ecacao" at bounding box center [96, 84] width 90 height 11
click at [102, 83] on input "manteca d ecacao" at bounding box center [96, 84] width 90 height 11
click at [101, 87] on input "manteca d ecacao" at bounding box center [96, 84] width 90 height 11
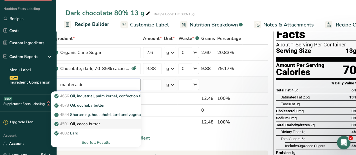
type input "manteca de"
click at [90, 124] on p "4501 Oil, cocoa butter" at bounding box center [77, 124] width 45 height 6
type input "Oil, cocoa butter"
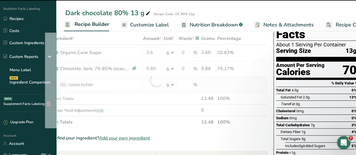
type input "0"
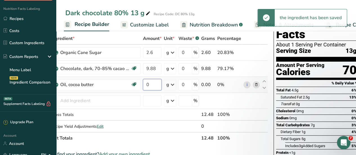
click at [155, 85] on input "0" at bounding box center [152, 84] width 19 height 11
type input "0"
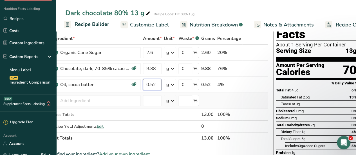
type input "0.52"
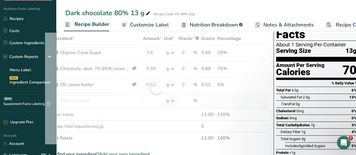
click at [221, 99] on div "Ingredient * Amount * Unit * Waste * .a-a{fill:#347362;}.b-a{fill:#fff;} Grams …" at bounding box center [156, 89] width 223 height 112
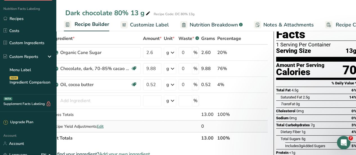
click at [247, 131] on td at bounding box center [252, 126] width 19 height 11
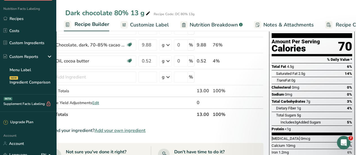
scroll to position [28, 0]
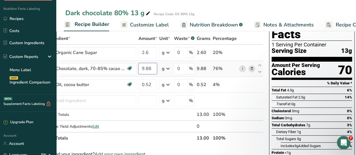
click at [153, 70] on input "9.88" at bounding box center [148, 68] width 19 height 11
type input "9.8"
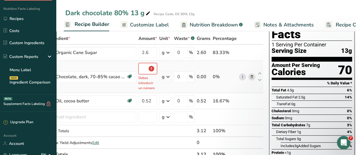
type input "9"
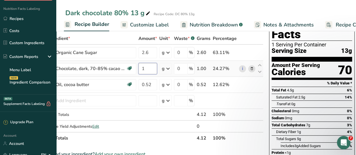
type input "12"
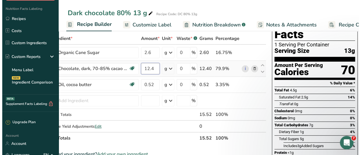
scroll to position [0, 0]
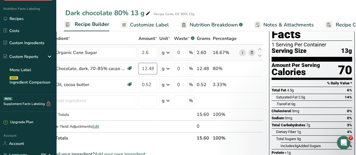
type input "12.48"
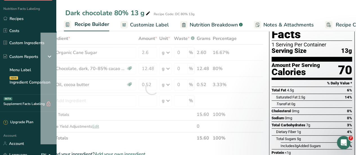
click at [245, 53] on div "Ingredient * Amount * Unit * Waste * .a-a{fill:#347362;}.b-a{fill:#fff;} Grams …" at bounding box center [152, 89] width 223 height 112
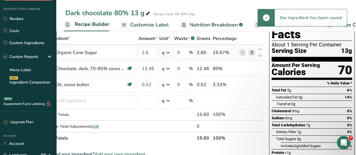
click at [253, 53] on icon at bounding box center [252, 53] width 4 height 6
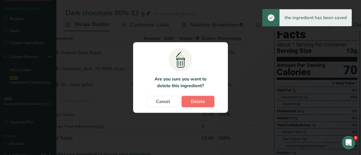
click at [204, 103] on span "Delete" at bounding box center [198, 101] width 14 height 7
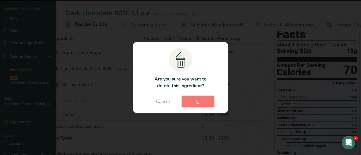
type input "12.48"
type input "0.52"
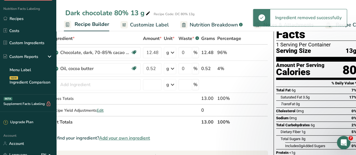
click at [254, 137] on div "Can't find your ingredient? Add your own ingredient" at bounding box center [156, 138] width 223 height 7
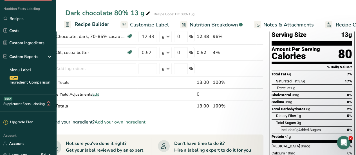
scroll to position [56, 0]
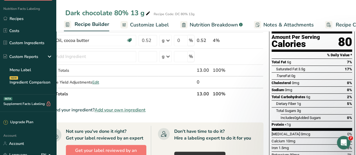
drag, startPoint x: 297, startPoint y: 105, endPoint x: 302, endPoint y: 112, distance: 8.0
click at [297, 116] on span "0g" at bounding box center [297, 118] width 4 height 4
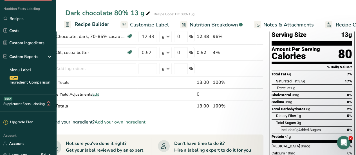
scroll to position [85, 0]
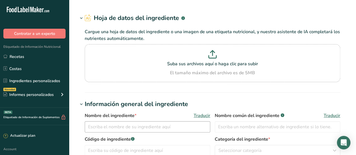
type input "Chocolate Natural flavor"
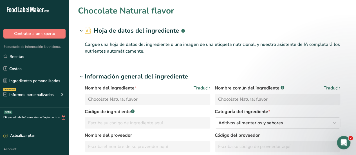
click at [90, 15] on h1 "Chocolate Natural flavor" at bounding box center [126, 11] width 96 height 13
